Goal: Task Accomplishment & Management: Manage account settings

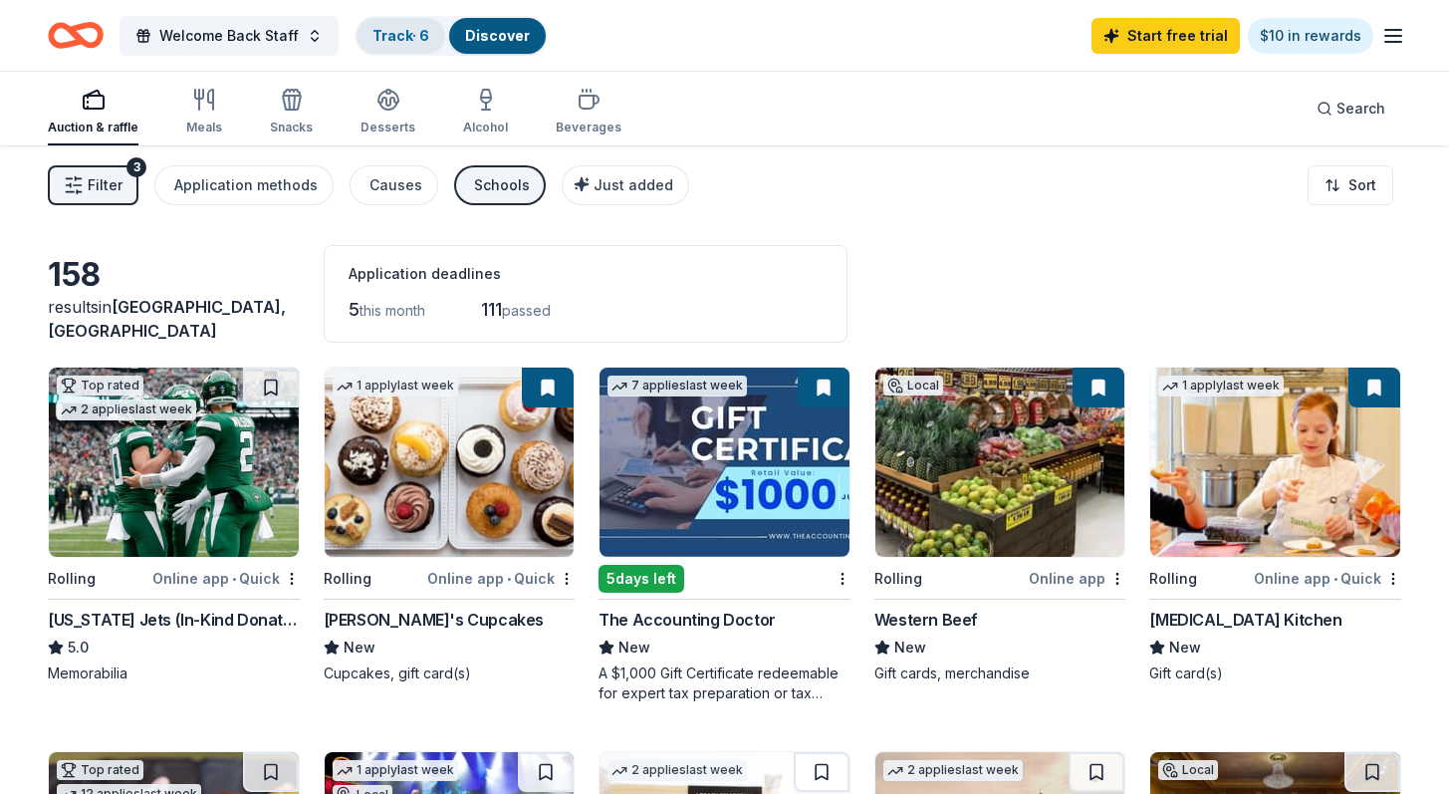
click at [376, 30] on link "Track · 6" at bounding box center [400, 35] width 57 height 17
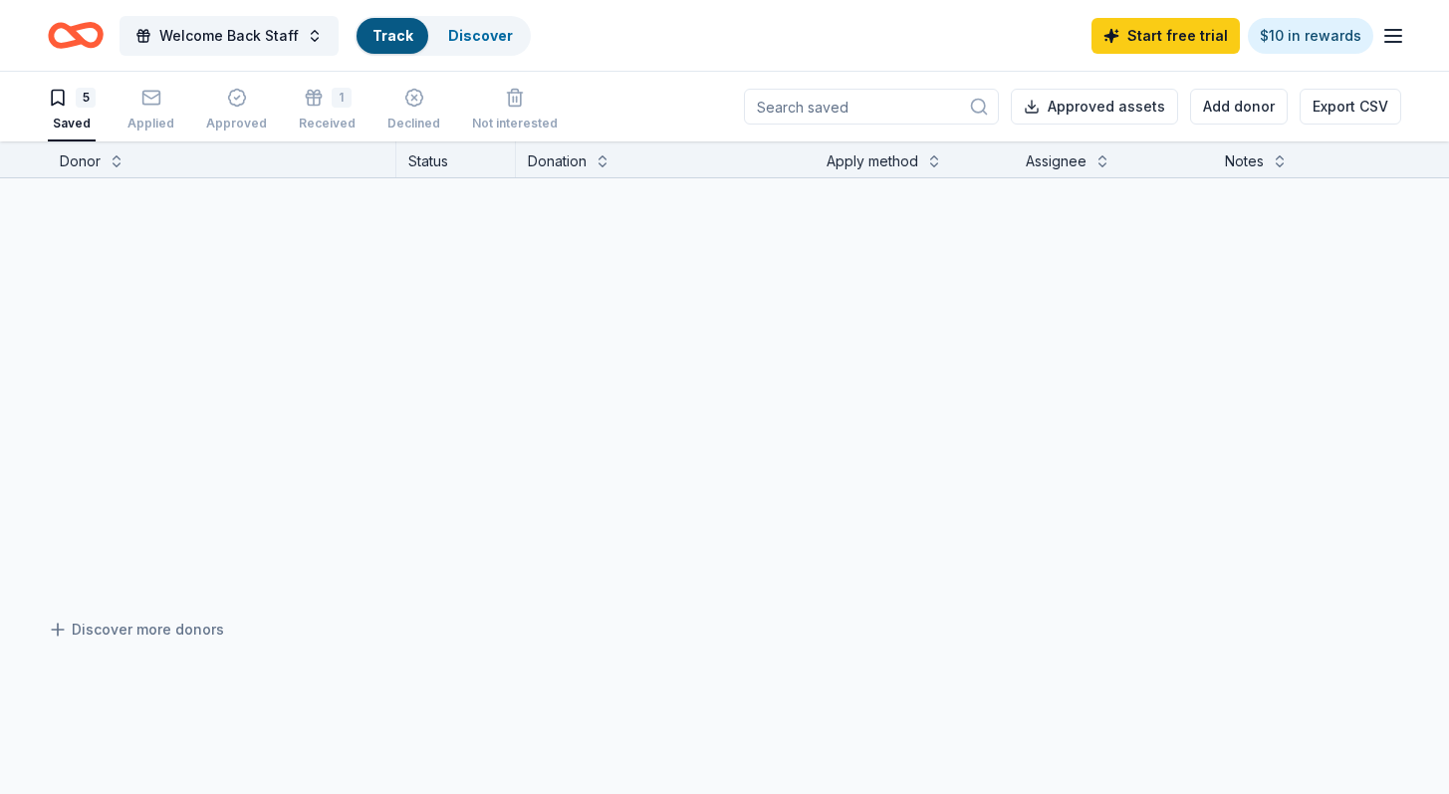
scroll to position [1, 0]
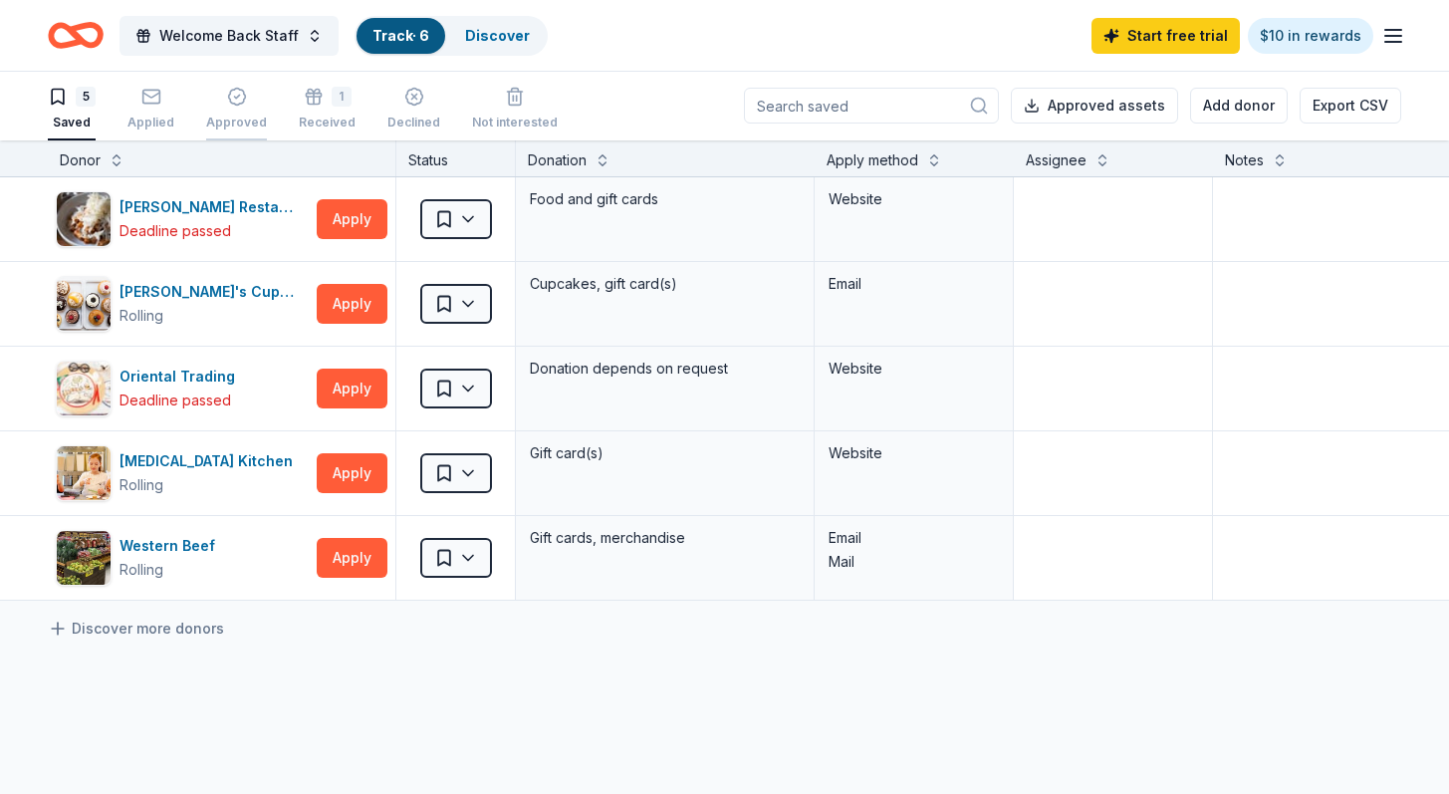
click at [227, 102] on icon "button" at bounding box center [237, 97] width 20 height 20
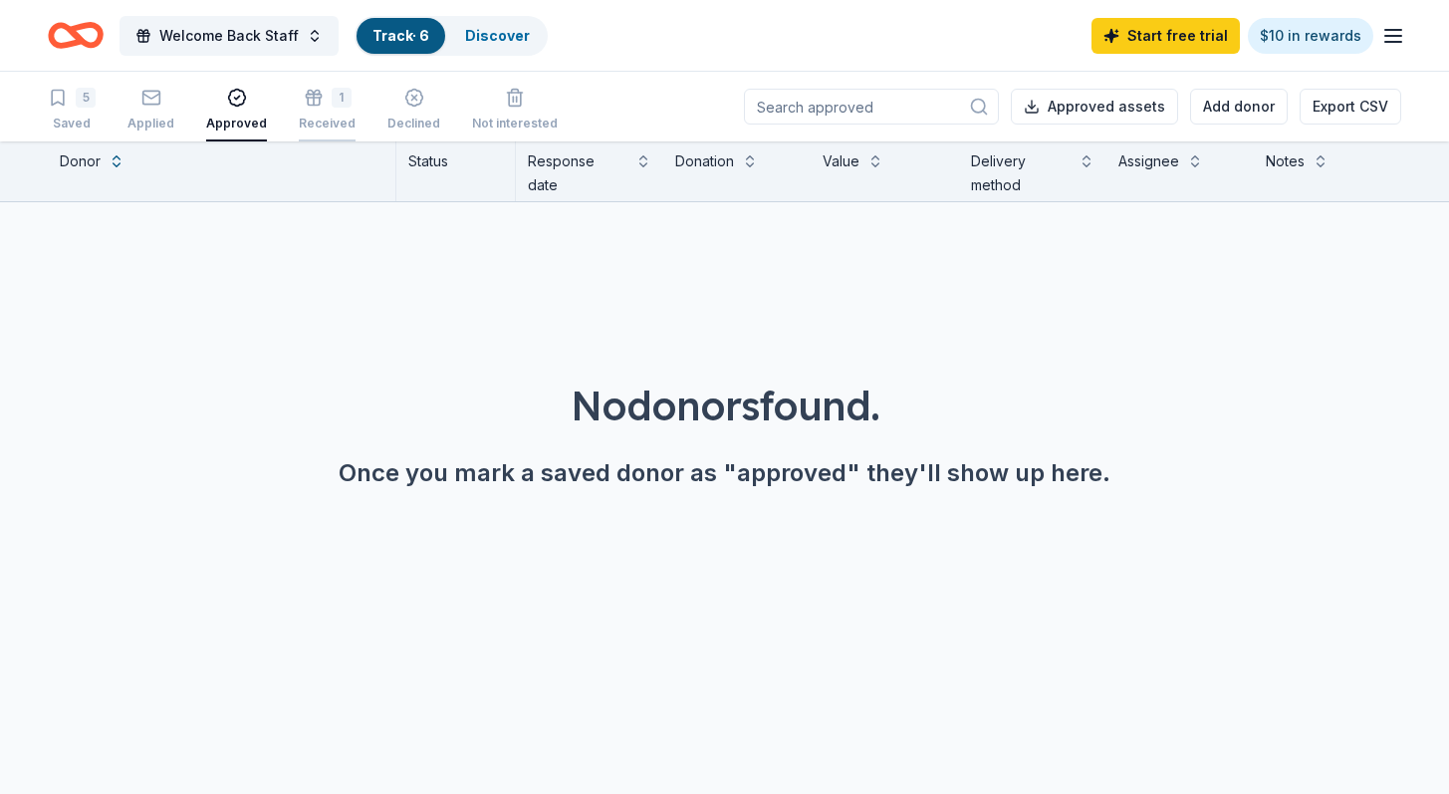
click at [307, 103] on icon "button" at bounding box center [314, 98] width 20 height 20
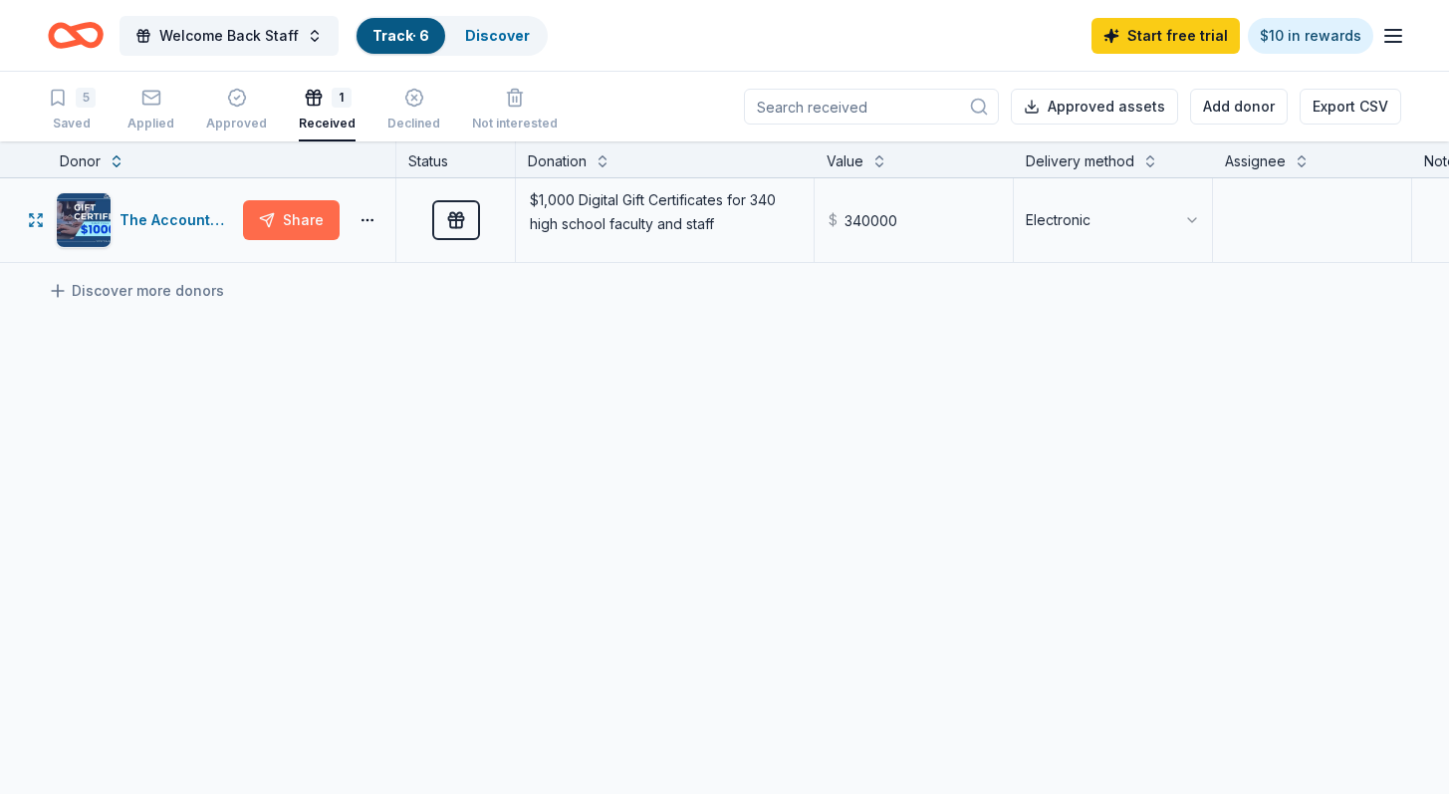
click at [316, 223] on button "Share" at bounding box center [291, 220] width 97 height 40
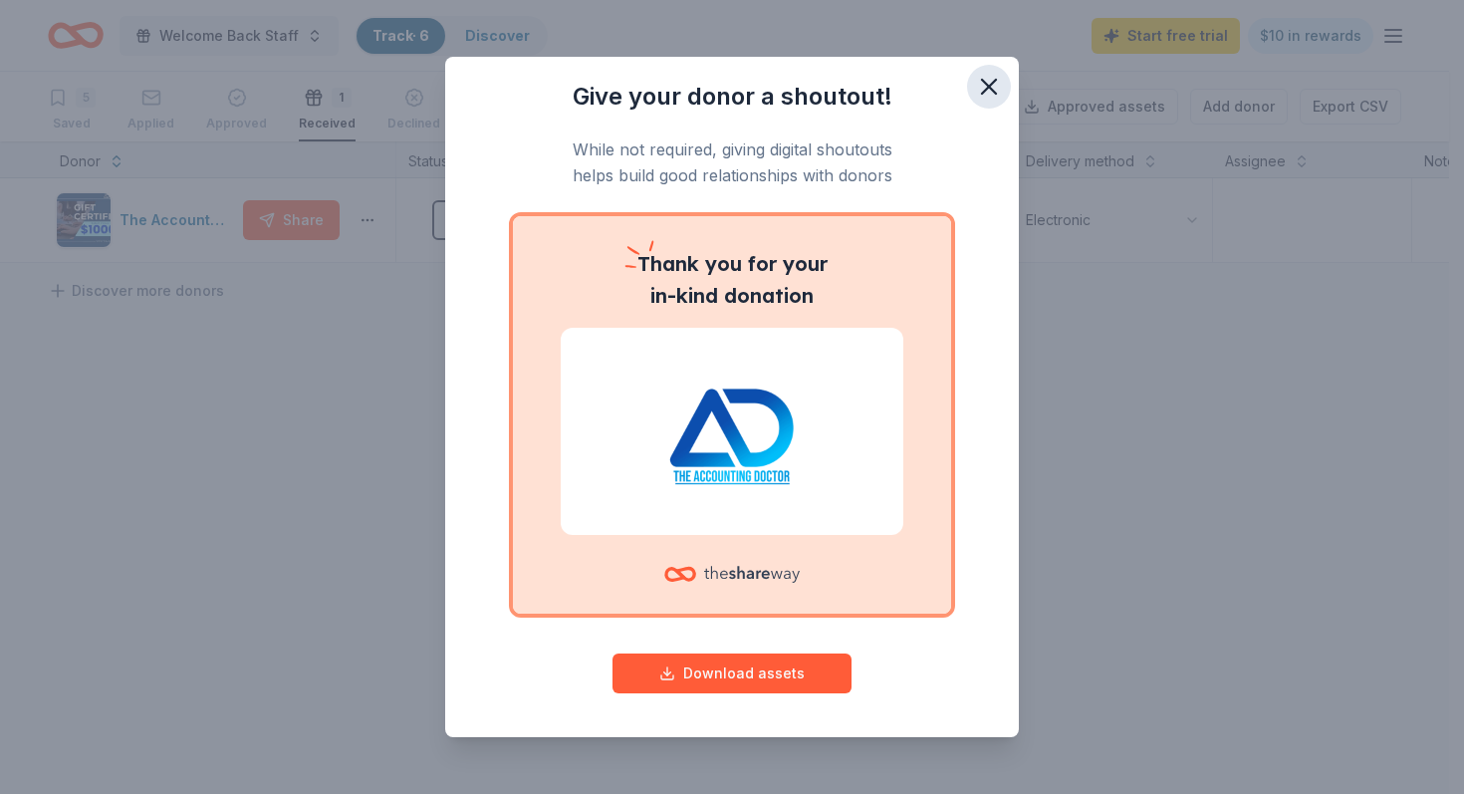
click at [998, 80] on icon "button" at bounding box center [989, 87] width 28 height 28
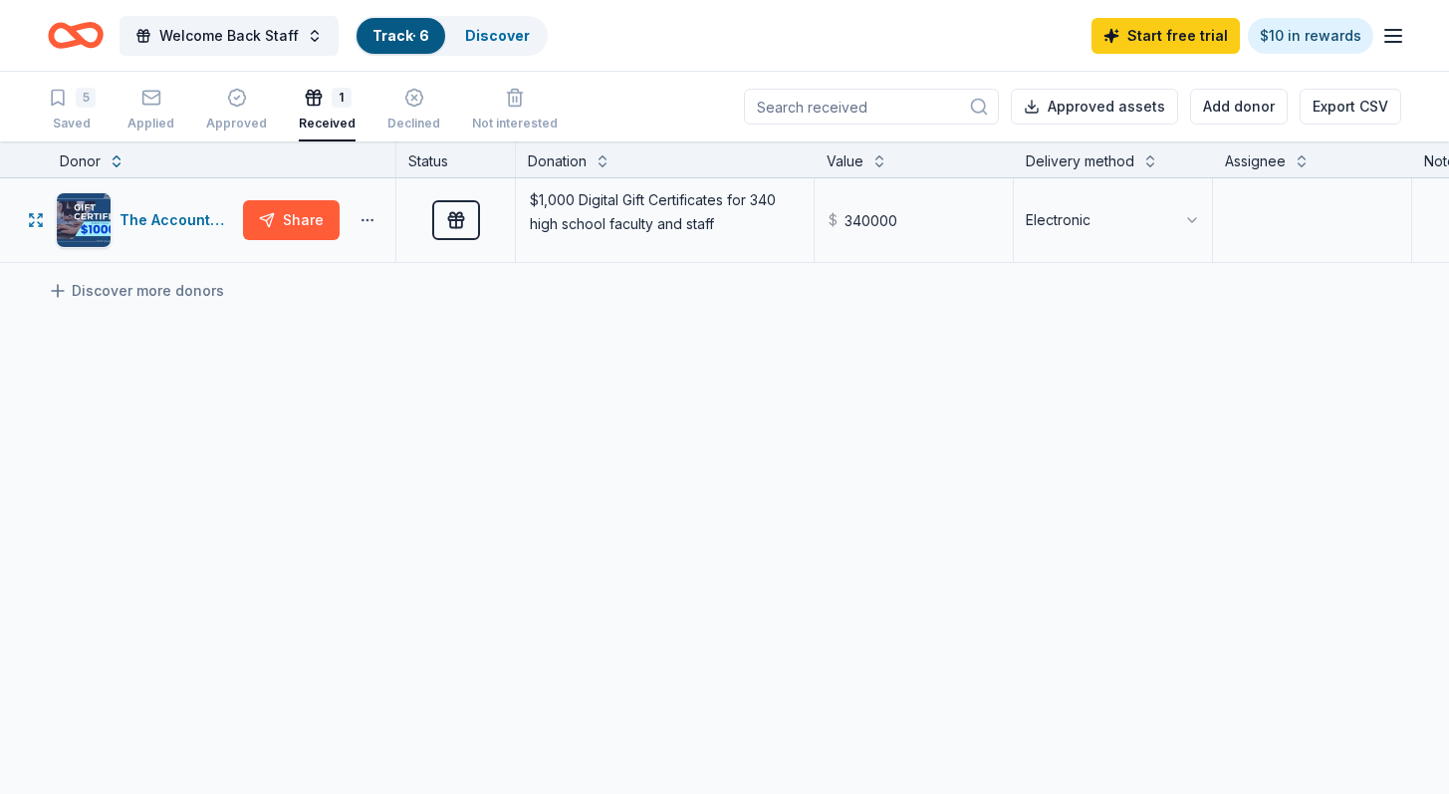
click at [364, 218] on html "Welcome Back Staff Track · 6 Discover Start free trial $10 in rewards 5 Saved A…" at bounding box center [724, 397] width 1449 height 794
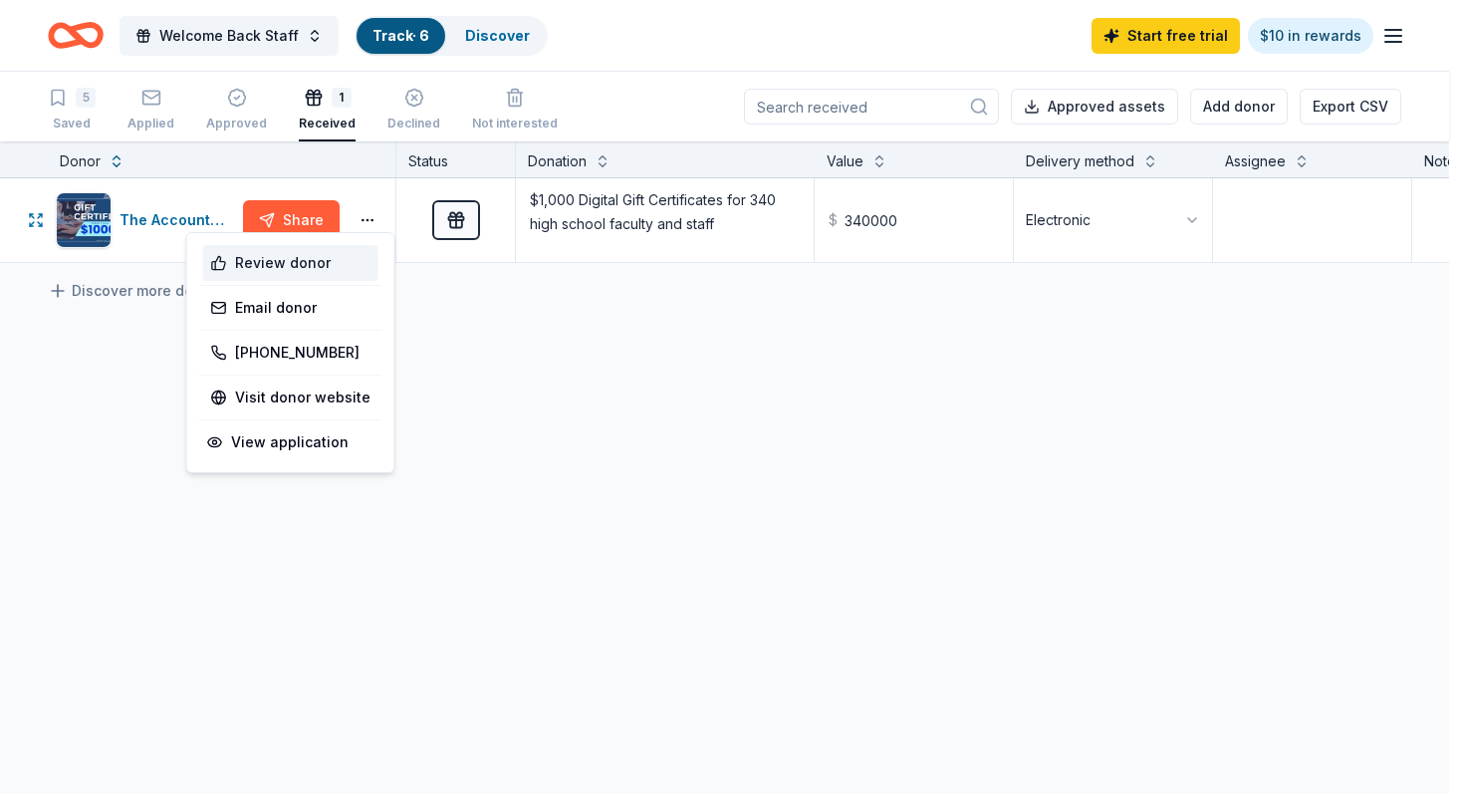
click at [295, 268] on div "Review donor" at bounding box center [290, 263] width 175 height 36
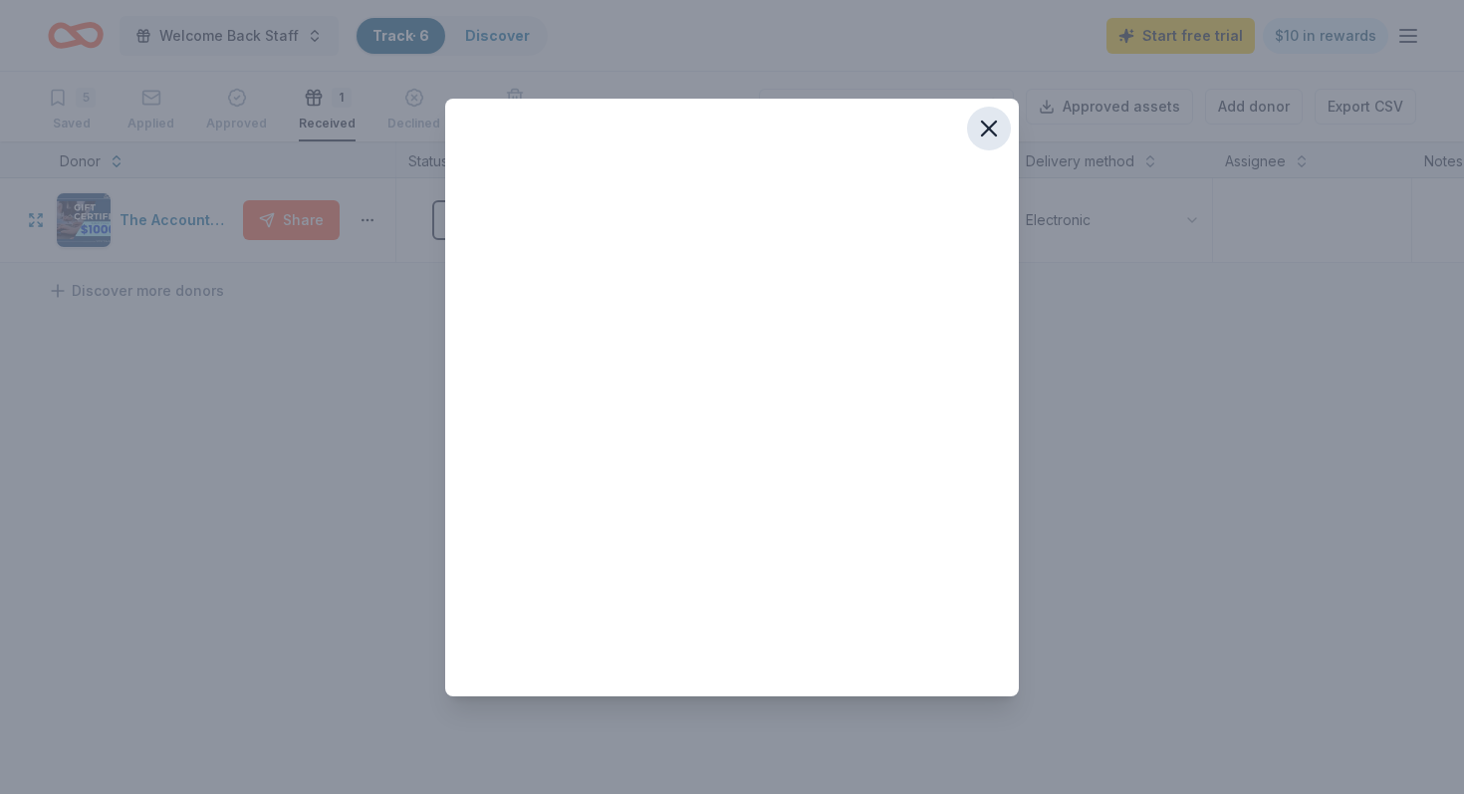
click at [982, 137] on icon "button" at bounding box center [989, 129] width 28 height 28
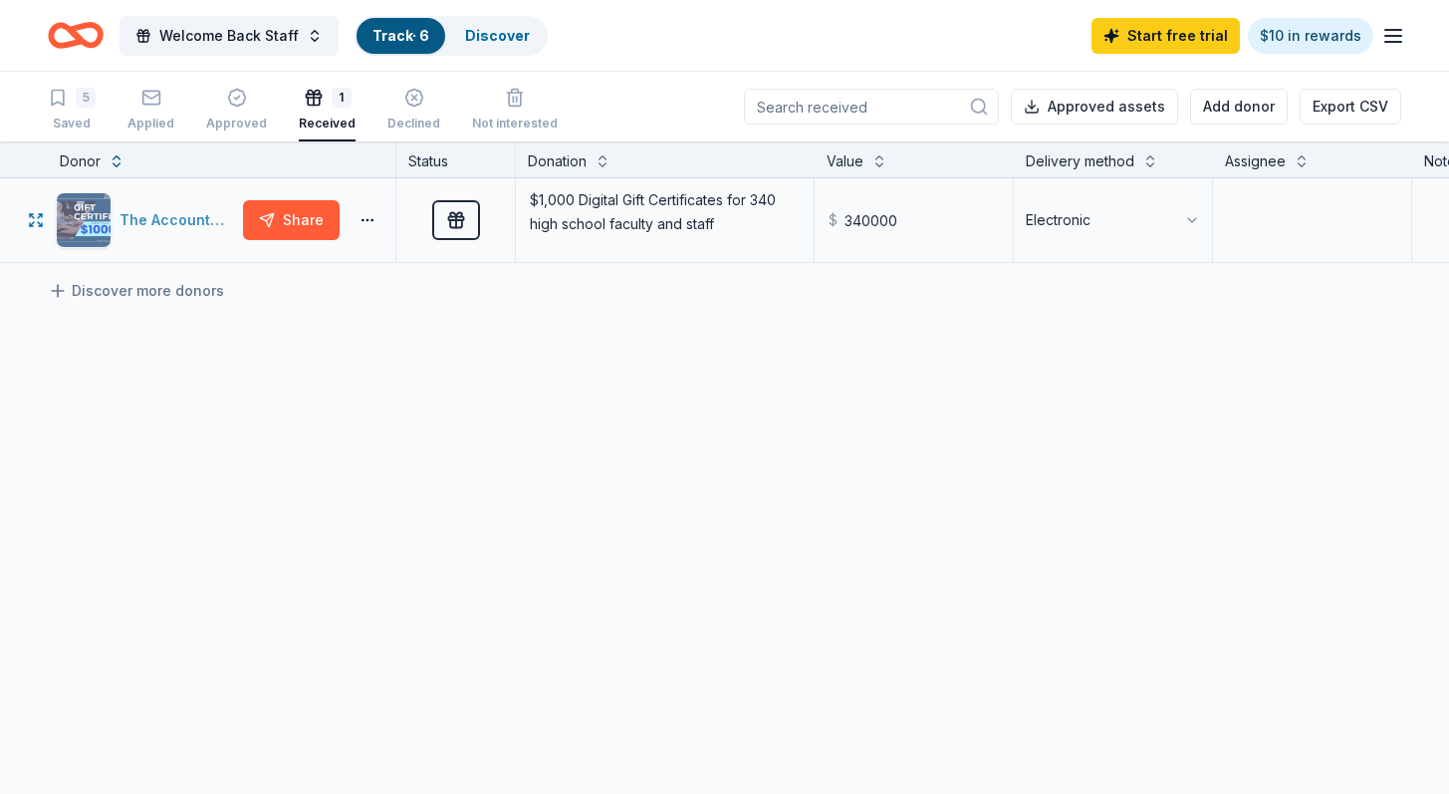
click at [125, 229] on div "The Accounting Doctor" at bounding box center [177, 220] width 116 height 24
